Goal: Task Accomplishment & Management: Use online tool/utility

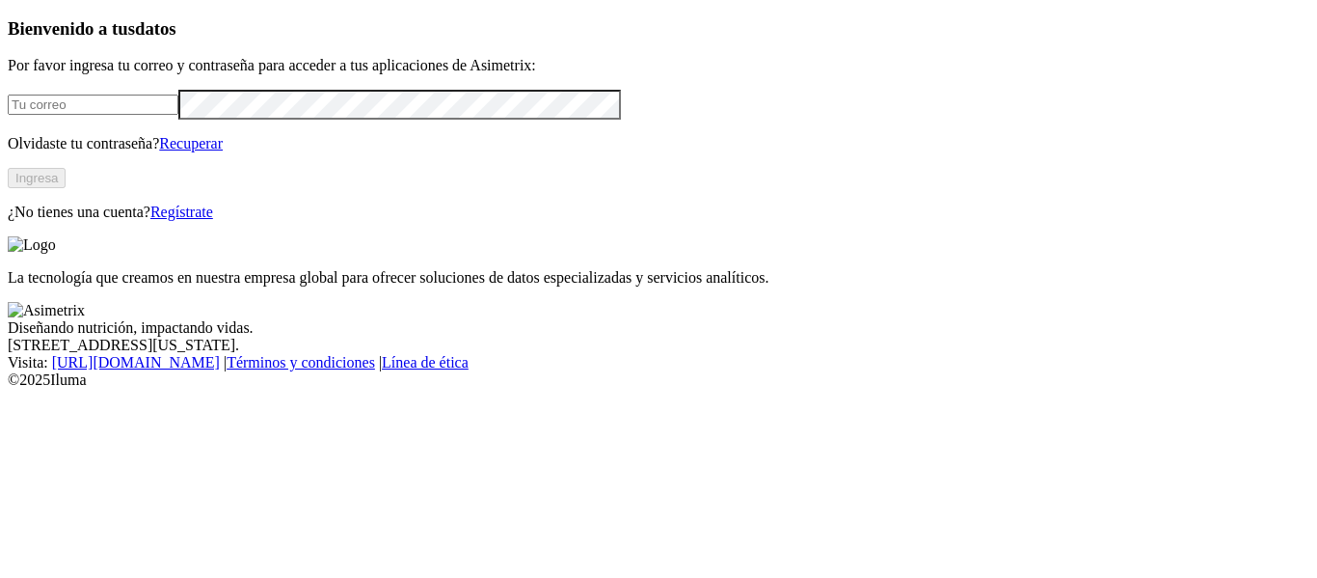
type input "[EMAIL_ADDRESS][DOMAIN_NAME]"
click at [66, 188] on button "Ingresa" at bounding box center [37, 178] width 58 height 20
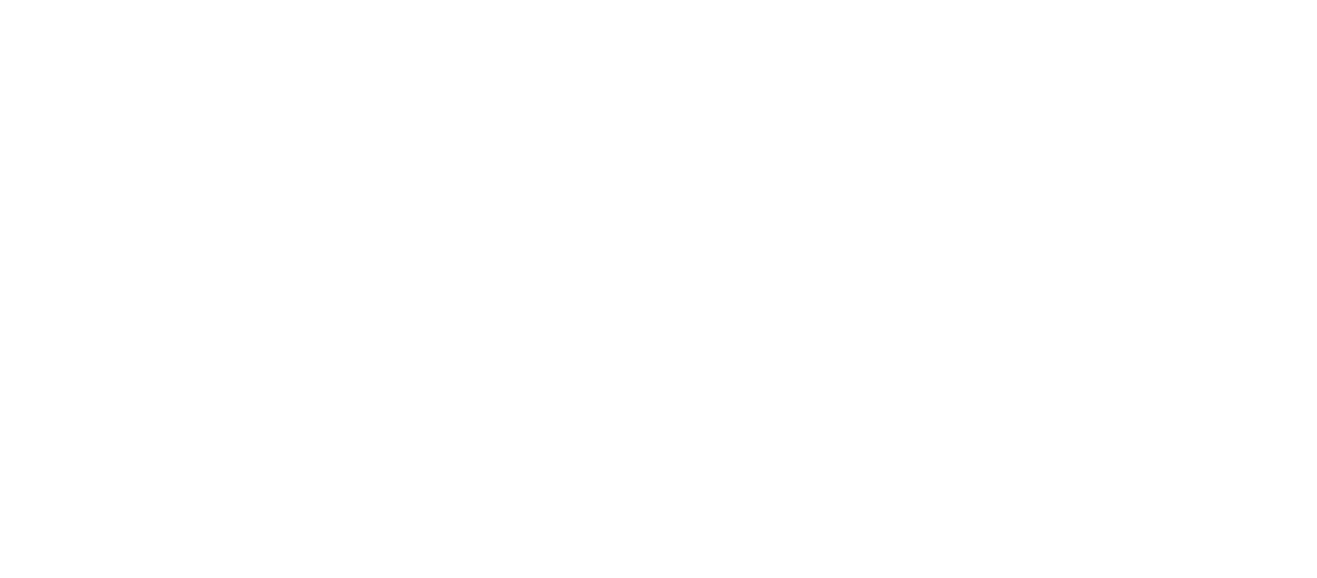
click at [339, 346] on div at bounding box center [666, 289] width 1317 height 578
